Goal: Information Seeking & Learning: Learn about a topic

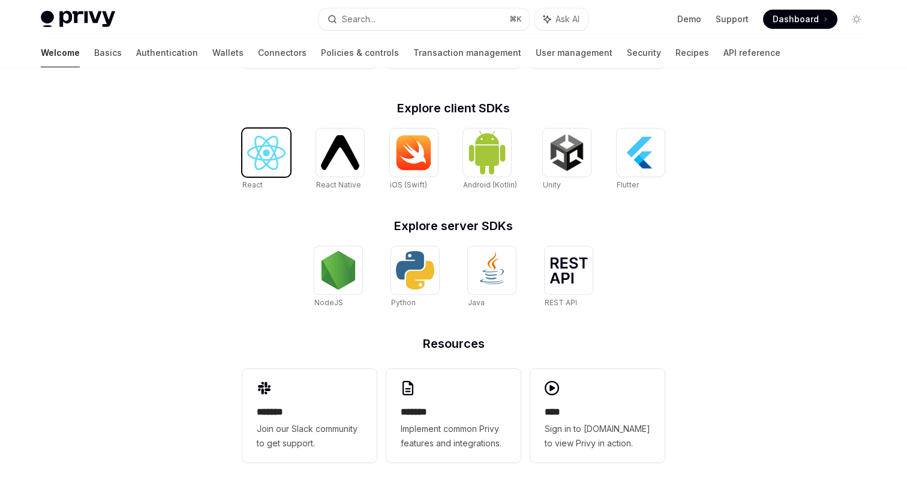
scroll to position [474, 0]
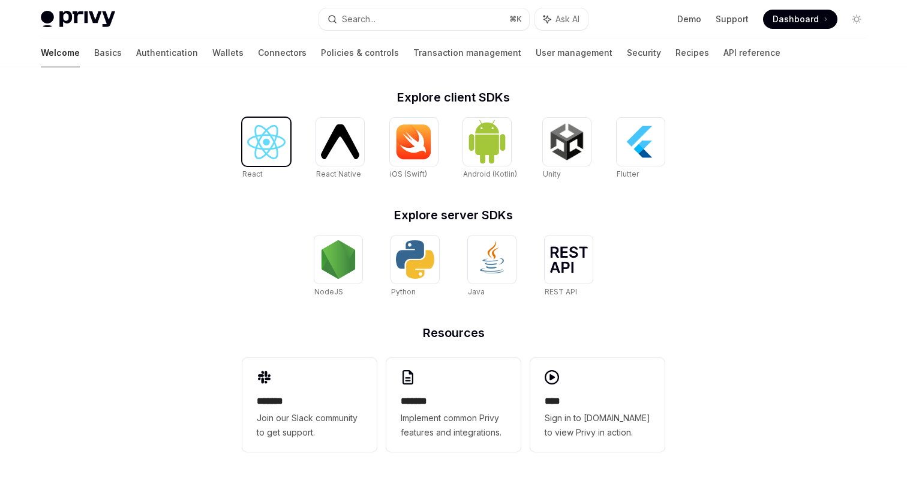
click at [274, 145] on img at bounding box center [266, 142] width 38 height 34
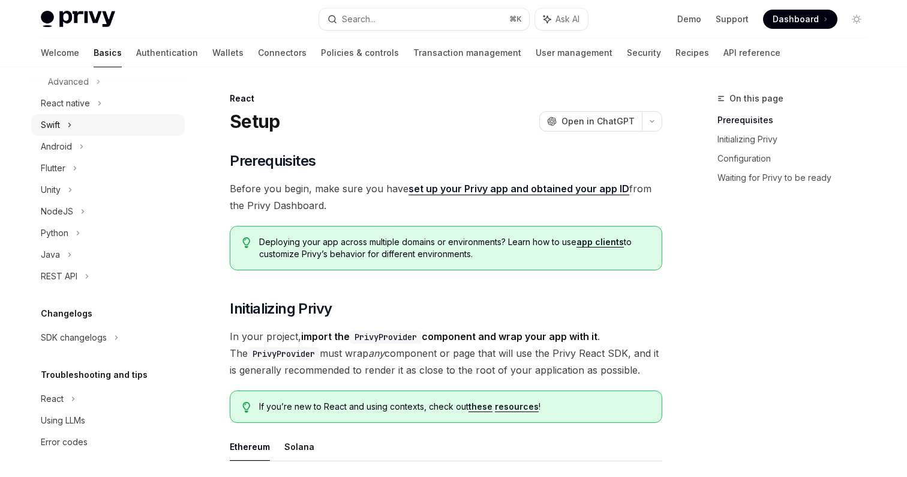
scroll to position [270, 0]
click at [83, 268] on div "REST API" at bounding box center [108, 276] width 154 height 22
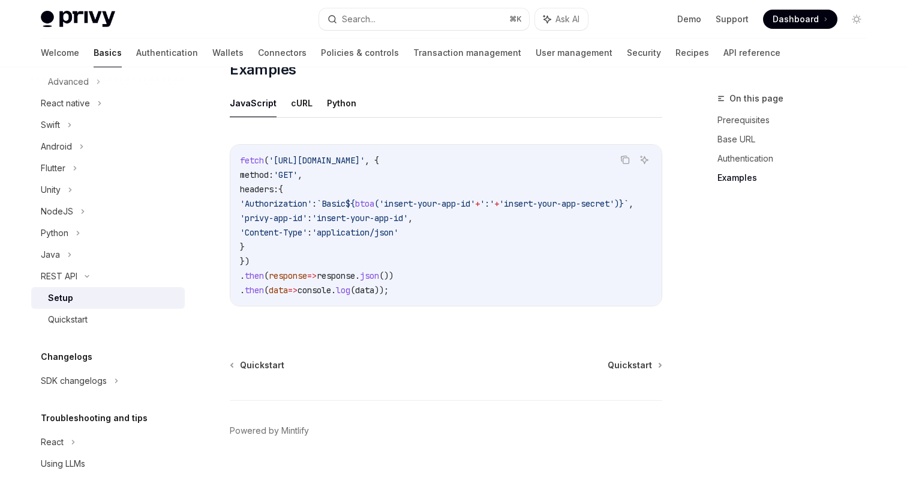
scroll to position [662, 0]
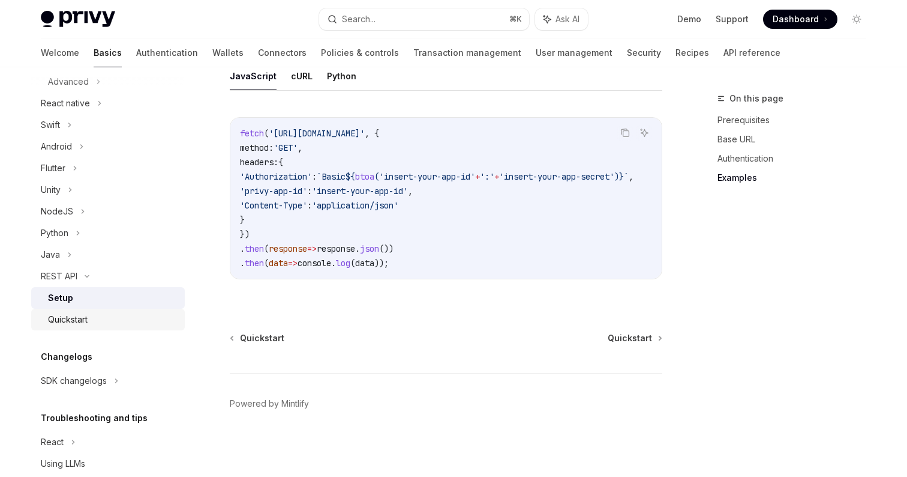
click at [126, 326] on div "Quickstart" at bounding box center [113, 319] width 130 height 14
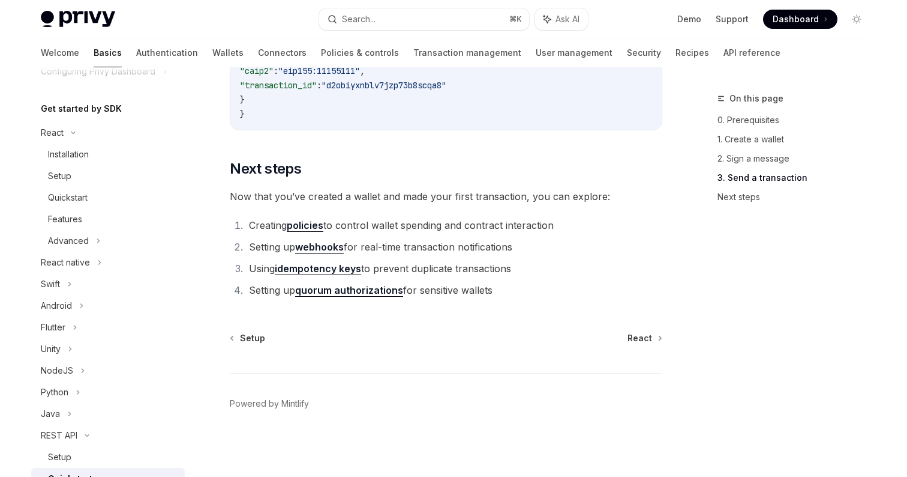
scroll to position [105, 0]
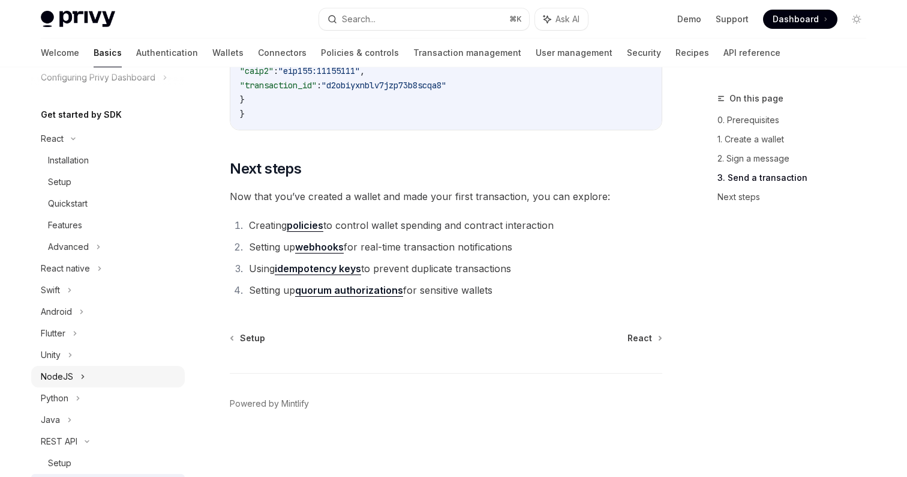
click at [76, 370] on div "NodeJS" at bounding box center [108, 376] width 154 height 22
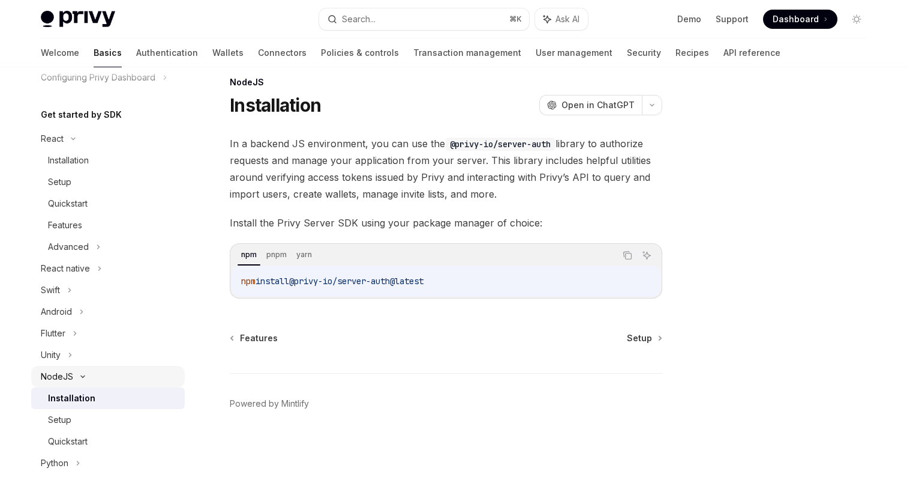
scroll to position [16, 0]
click at [88, 424] on div "Setup" at bounding box center [113, 419] width 130 height 14
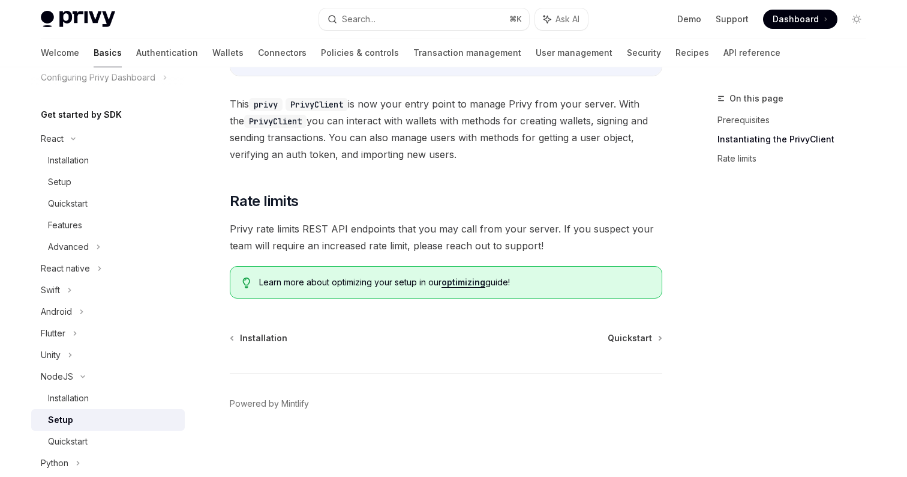
scroll to position [332, 0]
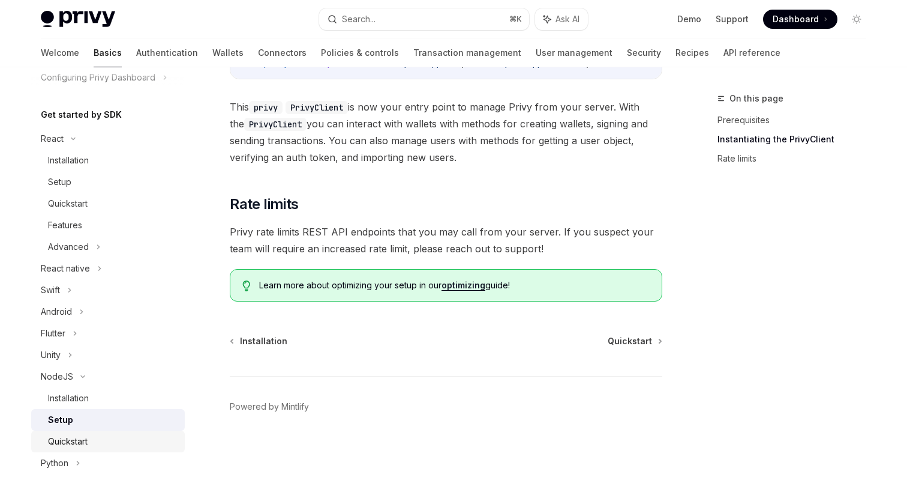
click at [126, 432] on link "Quickstart" at bounding box center [108, 441] width 154 height 22
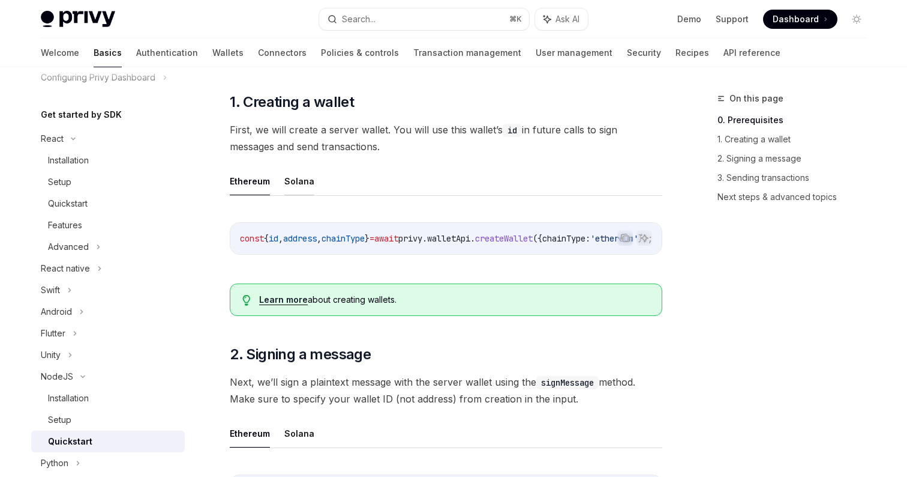
click at [291, 183] on button "Solana" at bounding box center [299, 181] width 30 height 28
click at [253, 186] on button "Ethereum" at bounding box center [250, 181] width 40 height 28
click at [286, 181] on button "Solana" at bounding box center [299, 181] width 30 height 28
click at [254, 184] on button "Ethereum" at bounding box center [250, 181] width 40 height 28
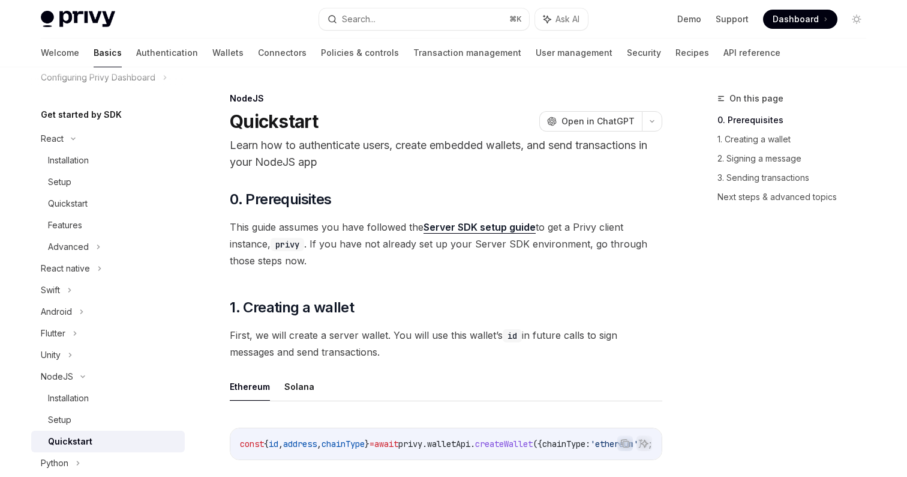
click at [470, 228] on link "Server SDK setup guide" at bounding box center [480, 227] width 112 height 13
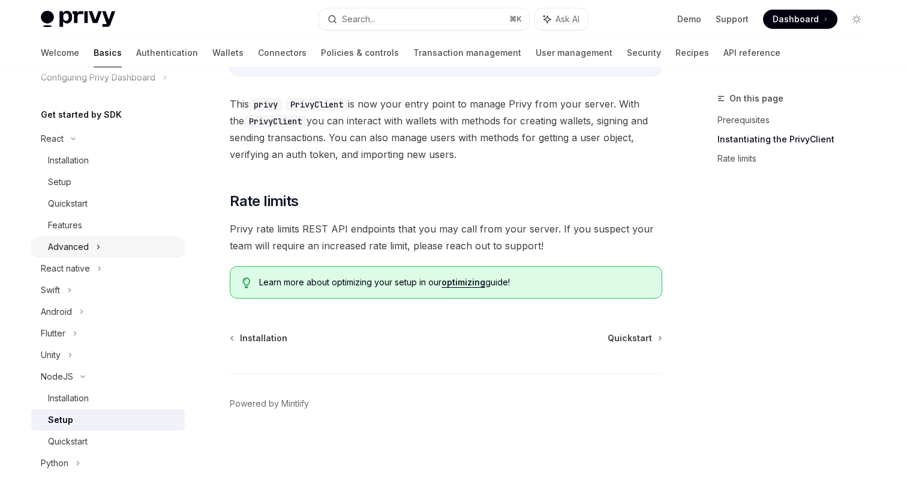
click at [74, 247] on div "Advanced" at bounding box center [68, 246] width 41 height 14
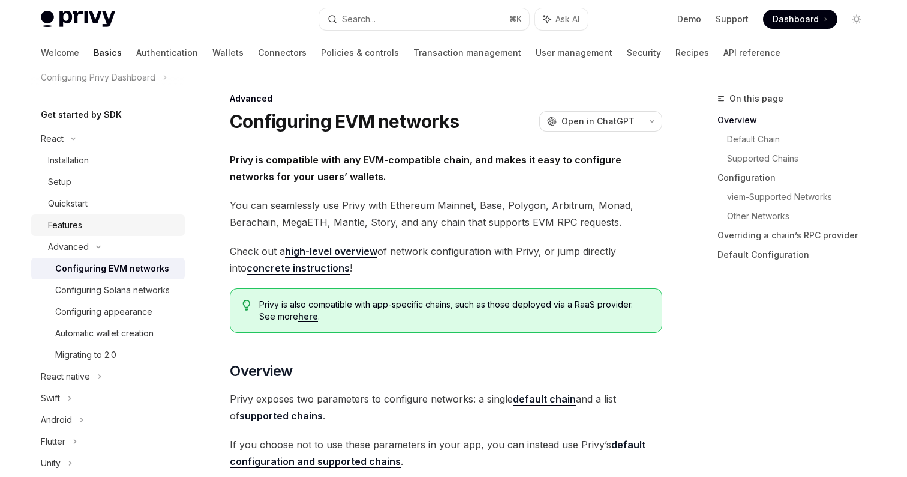
click at [79, 222] on div "Features" at bounding box center [65, 225] width 34 height 14
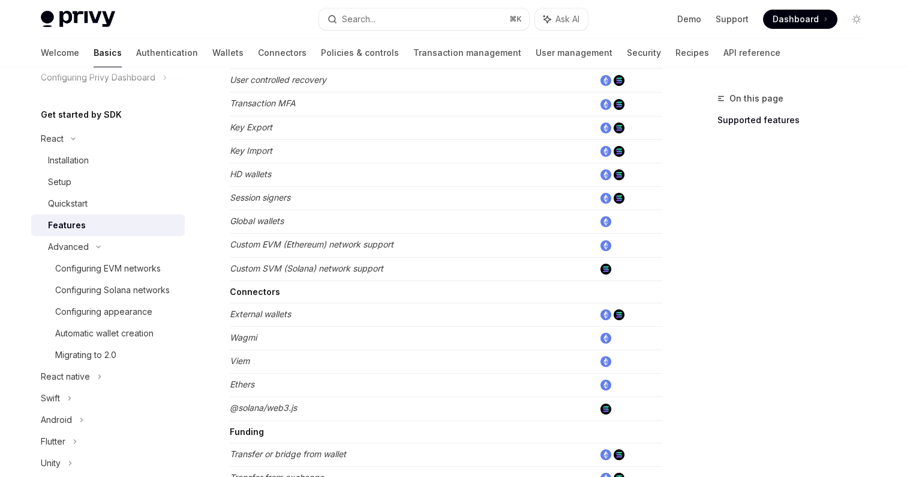
click at [276, 312] on em "External wallets" at bounding box center [260, 313] width 61 height 10
click at [237, 390] on td "Ethers" at bounding box center [412, 384] width 365 height 23
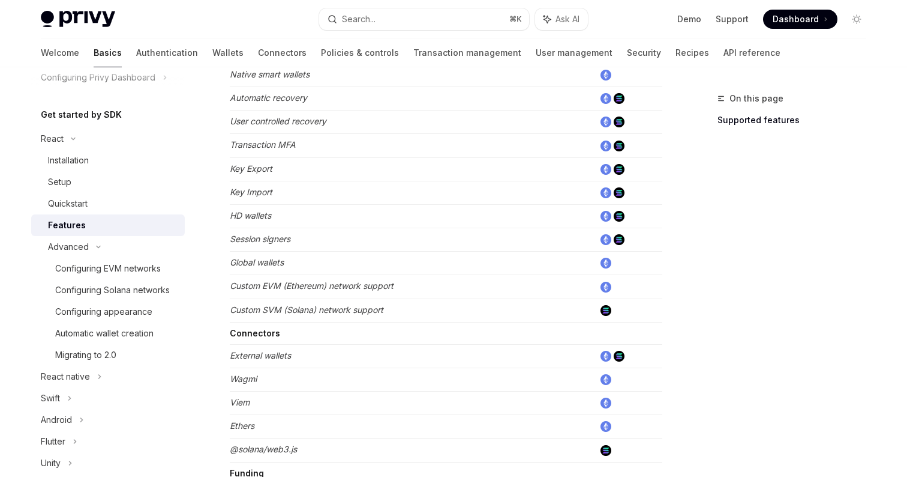
scroll to position [525, 0]
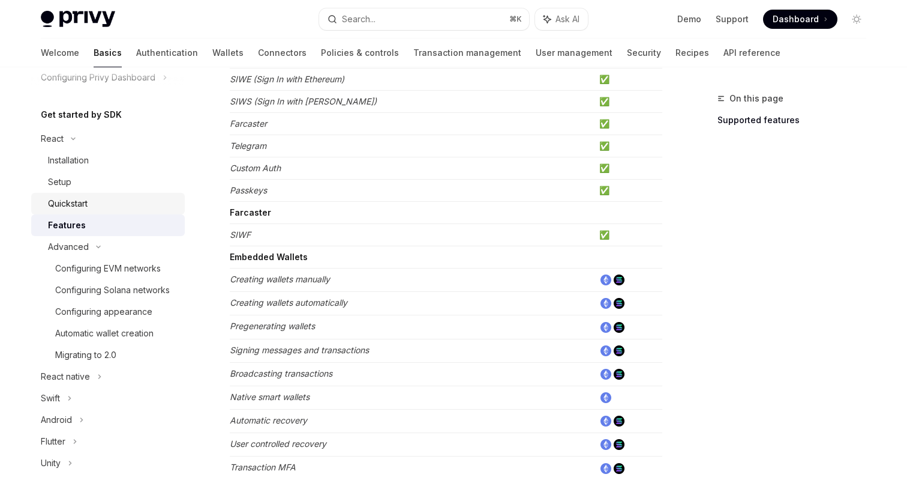
click at [93, 203] on div "Quickstart" at bounding box center [113, 203] width 130 height 14
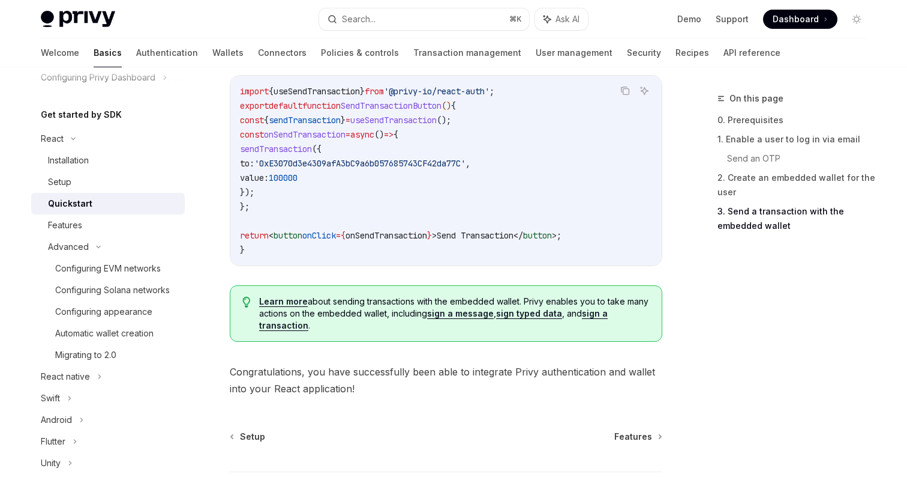
scroll to position [1263, 0]
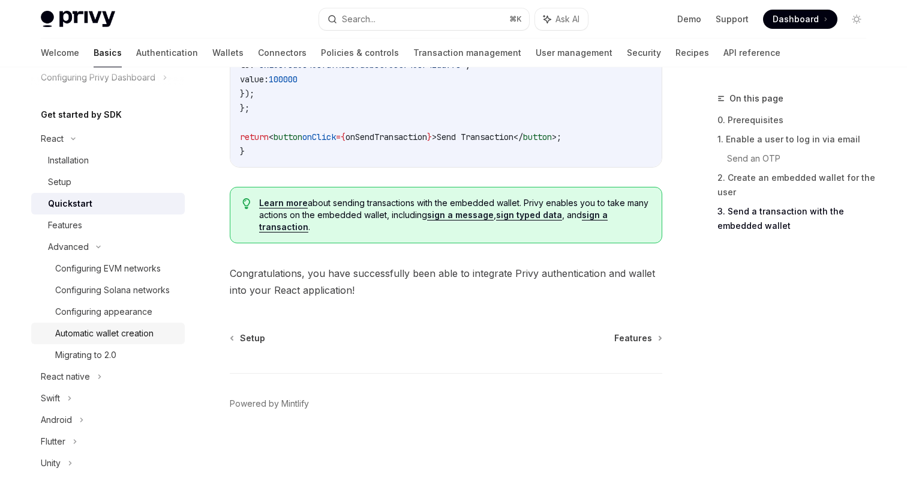
click at [120, 335] on div "Automatic wallet creation" at bounding box center [104, 333] width 98 height 14
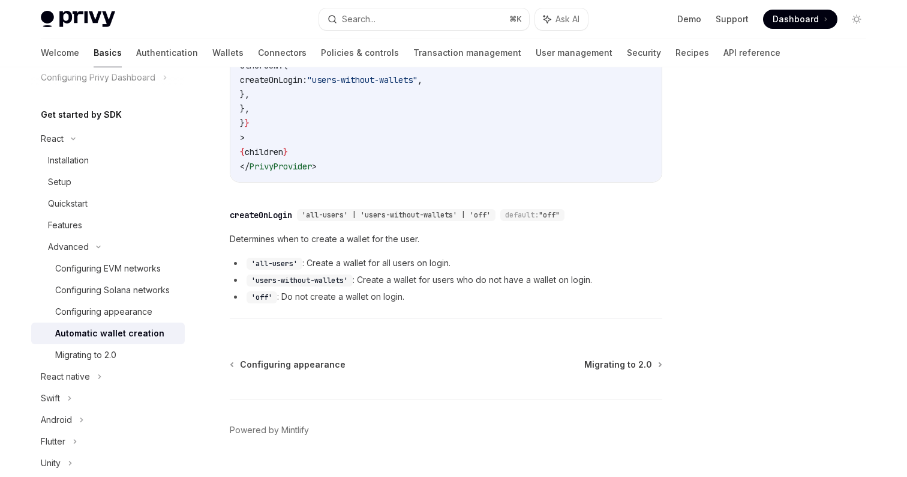
scroll to position [453, 0]
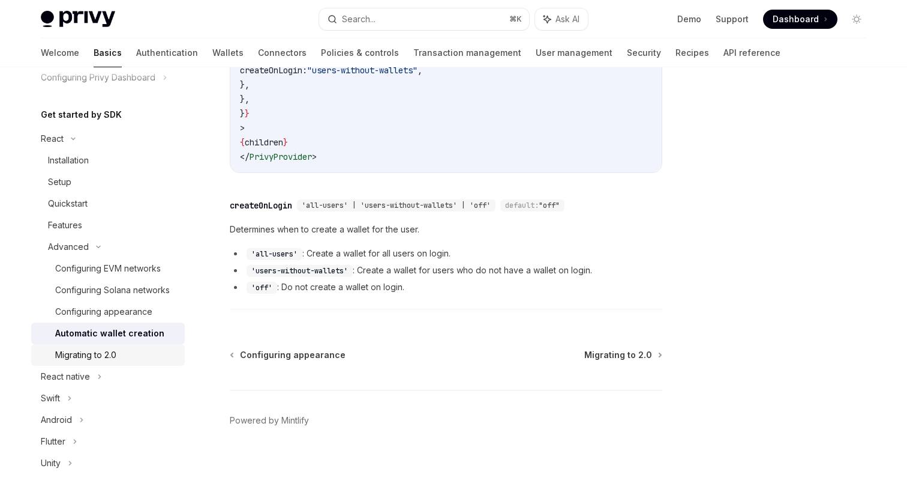
click at [124, 353] on div "Migrating to 2.0" at bounding box center [116, 354] width 122 height 14
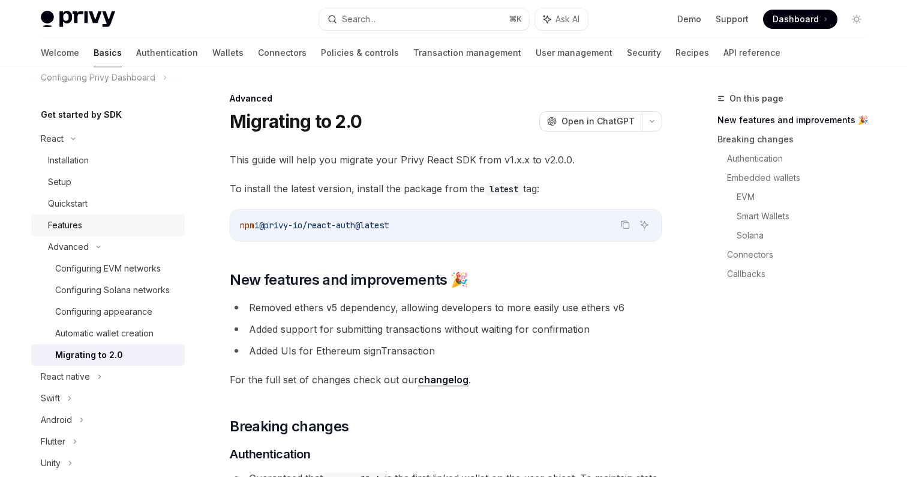
click at [93, 227] on div "Features" at bounding box center [113, 225] width 130 height 14
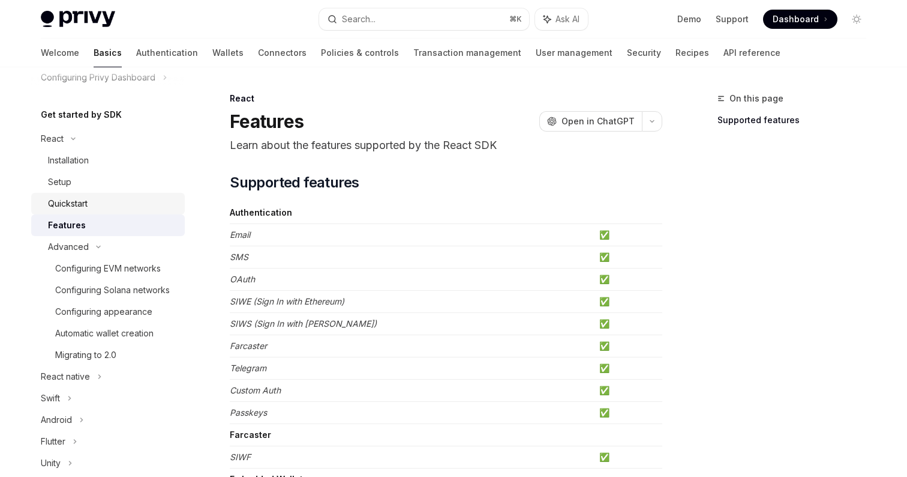
click at [89, 211] on link "Quickstart" at bounding box center [108, 204] width 154 height 22
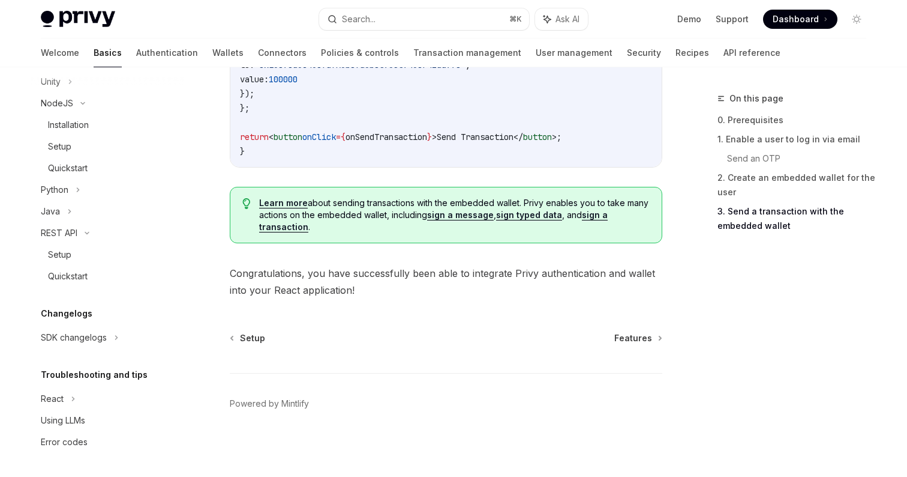
scroll to position [486, 0]
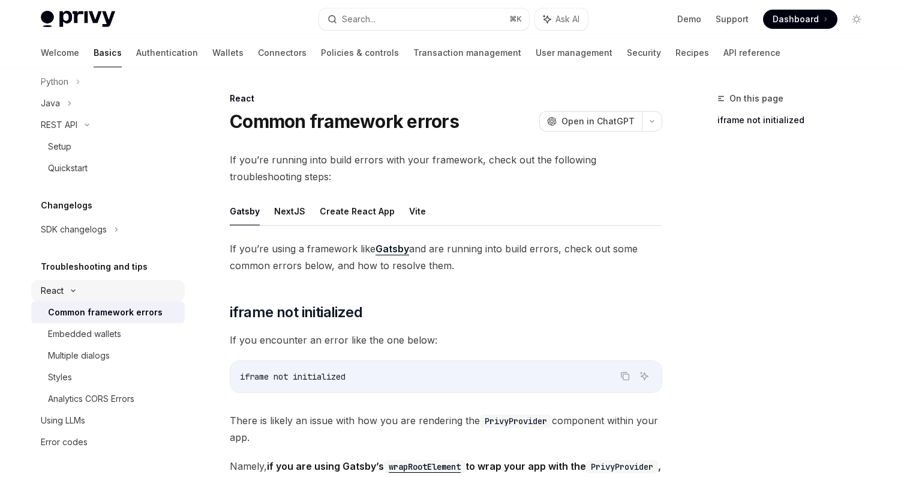
scroll to position [594, 0]
click at [106, 337] on div "Embedded wallets" at bounding box center [84, 333] width 73 height 14
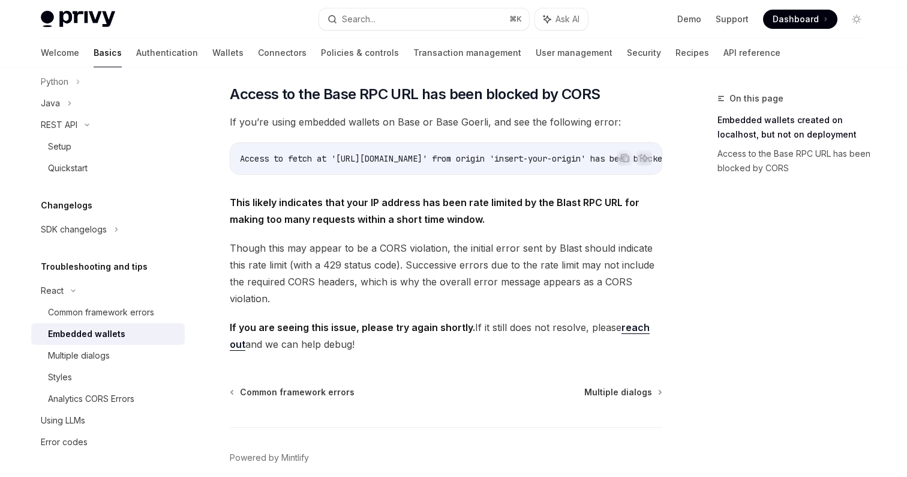
scroll to position [370, 0]
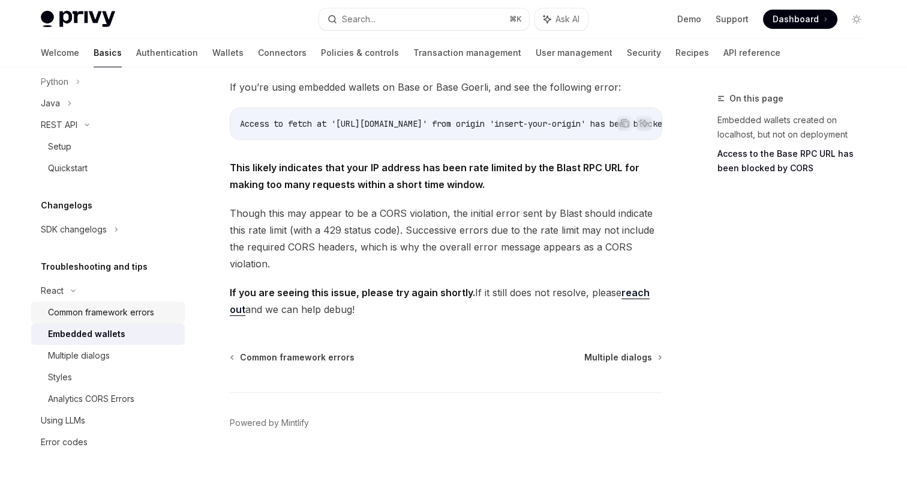
click at [143, 311] on div "Common framework errors" at bounding box center [101, 312] width 106 height 14
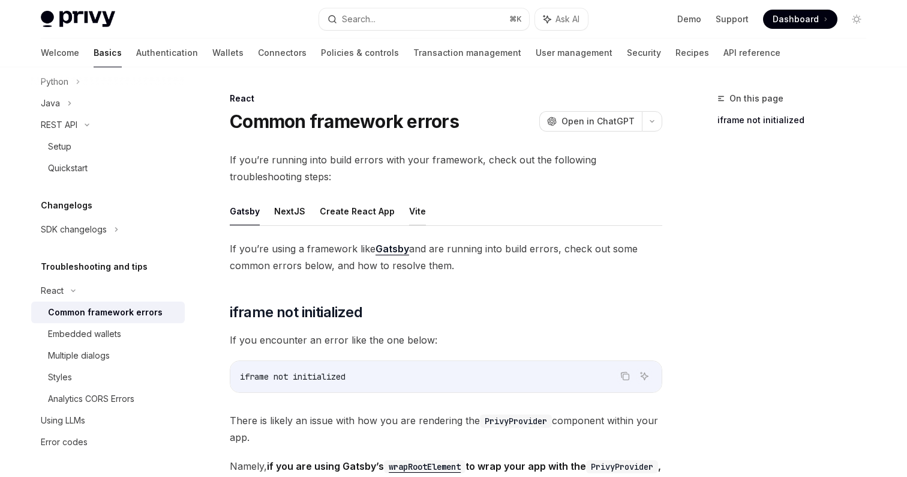
click at [414, 208] on button "Vite" at bounding box center [417, 211] width 17 height 28
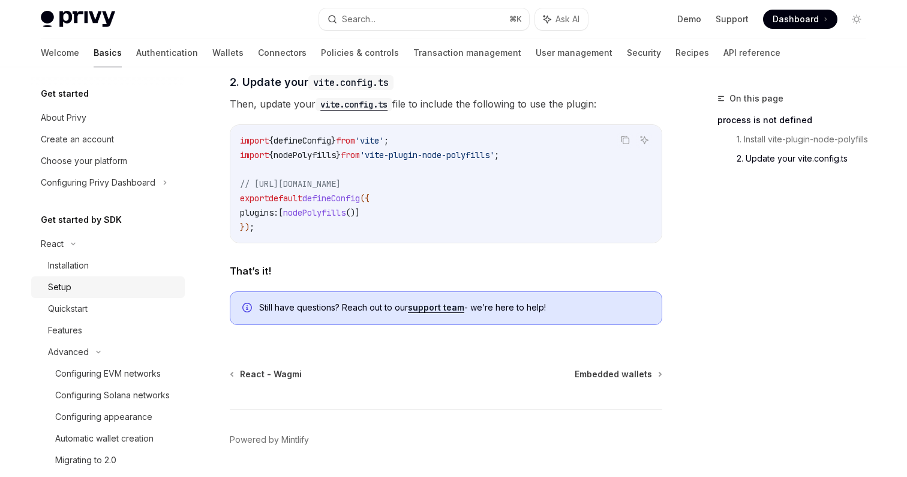
click at [76, 287] on div "Setup" at bounding box center [113, 287] width 130 height 14
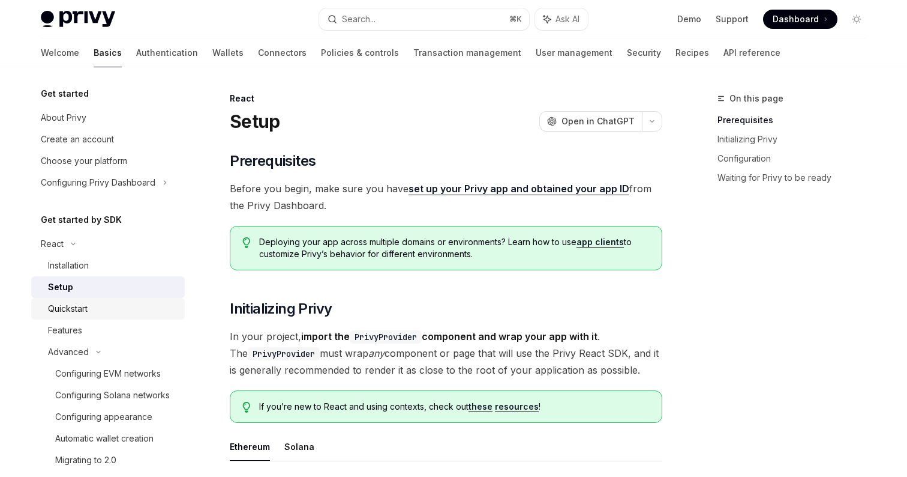
click at [77, 302] on div "Quickstart" at bounding box center [68, 308] width 40 height 14
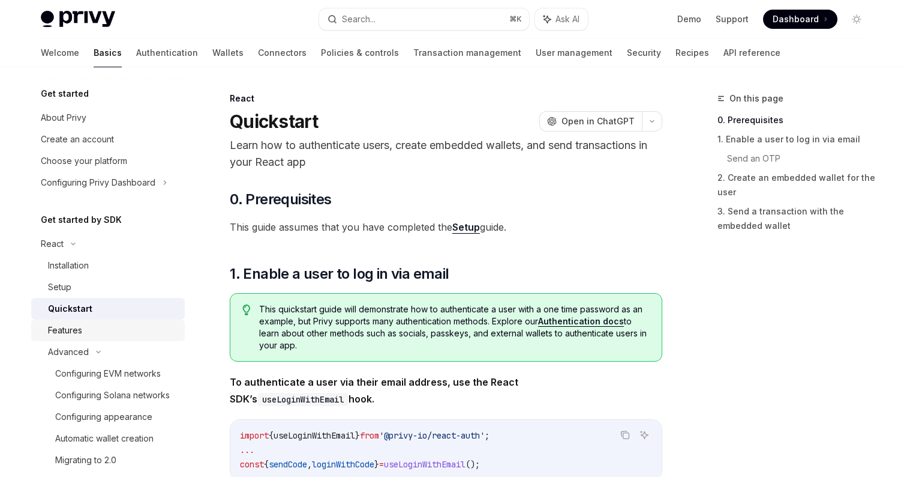
click at [84, 327] on div "Features" at bounding box center [113, 330] width 130 height 14
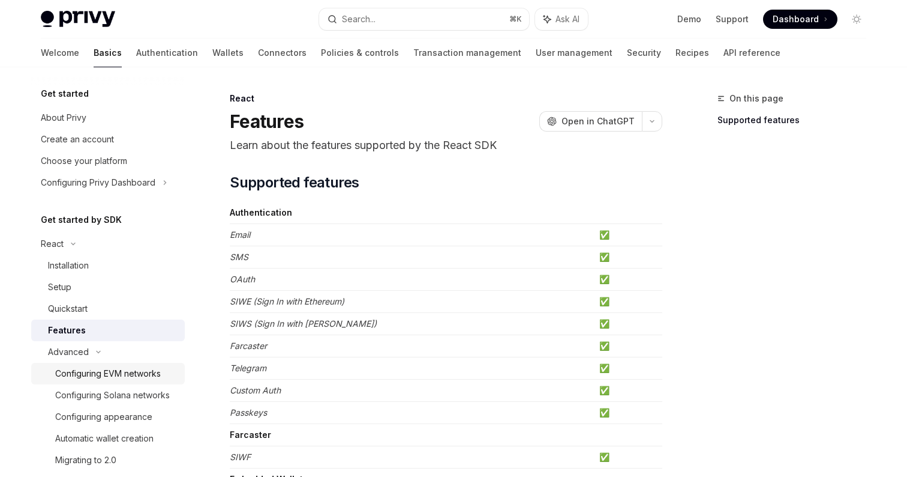
click at [135, 371] on div "Configuring EVM networks" at bounding box center [108, 373] width 106 height 14
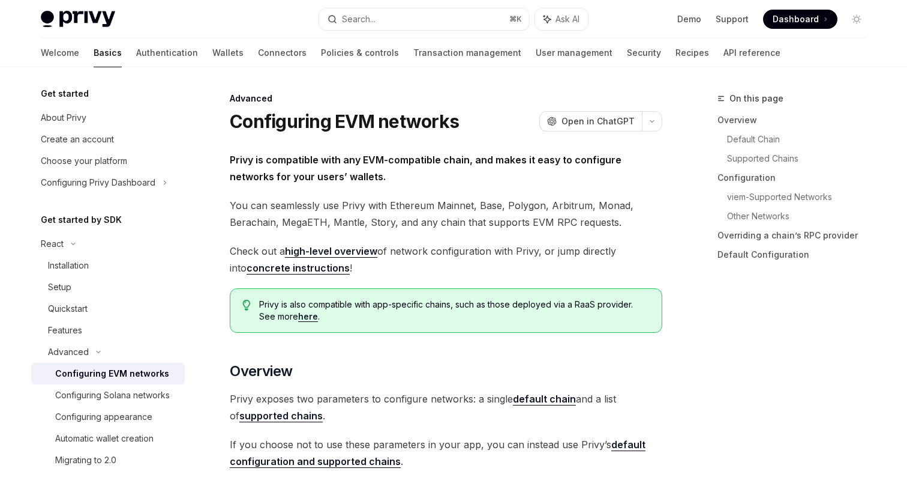
type textarea "*"
click at [589, 115] on span "Open in ChatGPT" at bounding box center [598, 121] width 73 height 12
